Goal: Task Accomplishment & Management: Manage account settings

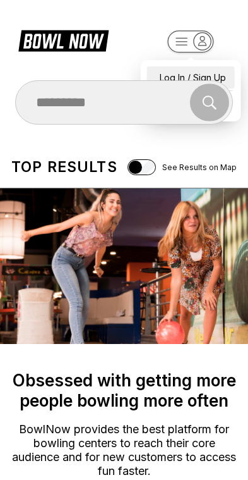
click at [190, 67] on div "Log In / Sign Up" at bounding box center [191, 77] width 88 height 22
select select "**"
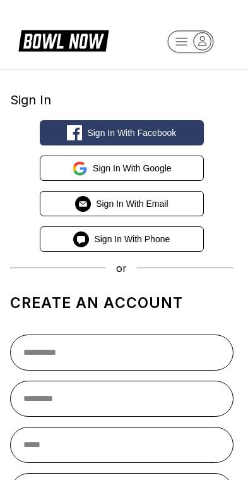
click at [126, 206] on span "Sign in with Email" at bounding box center [132, 204] width 72 height 10
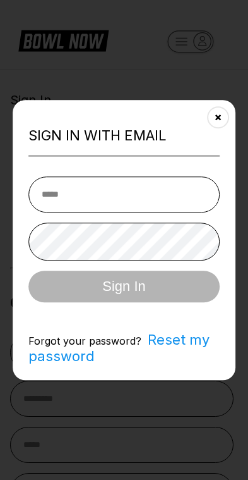
click at [224, 131] on button "Close" at bounding box center [218, 117] width 31 height 31
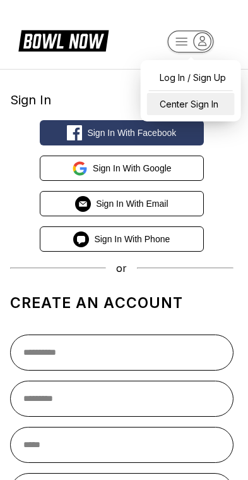
click at [209, 110] on div "Center Sign In" at bounding box center [191, 104] width 88 height 22
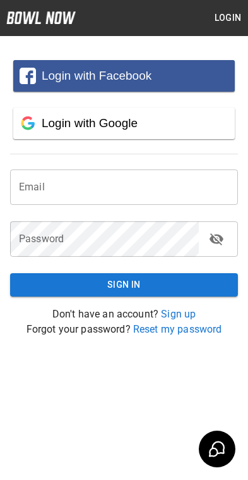
click at [77, 193] on input "email" at bounding box center [124, 186] width 228 height 35
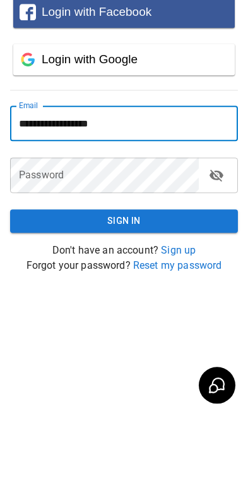
type input "**********"
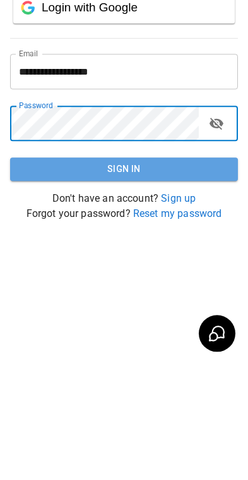
click at [133, 273] on button "Sign In" at bounding box center [124, 284] width 228 height 23
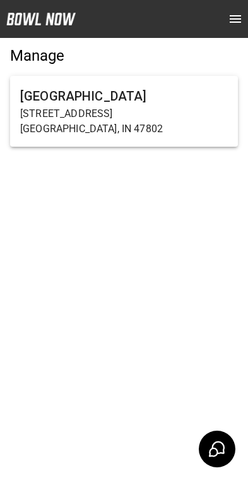
click at [70, 94] on h6 "[GEOGRAPHIC_DATA]" at bounding box center [124, 96] width 208 height 20
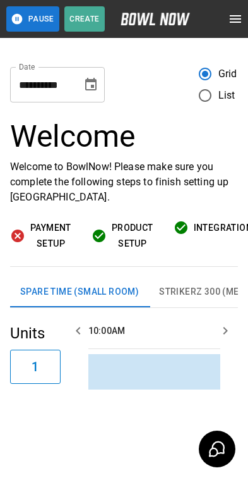
click at [46, 235] on span "Payment Setup" at bounding box center [50, 235] width 41 height 31
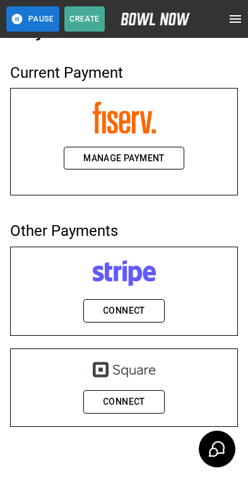
scroll to position [2, 0]
